Goal: Task Accomplishment & Management: Manage account settings

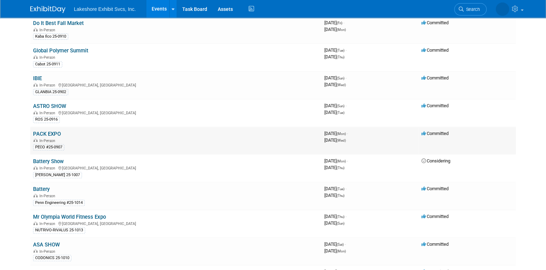
scroll to position [106, 0]
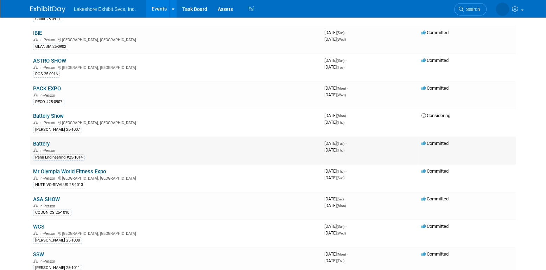
click at [41, 143] on link "Battery" at bounding box center [41, 144] width 17 height 6
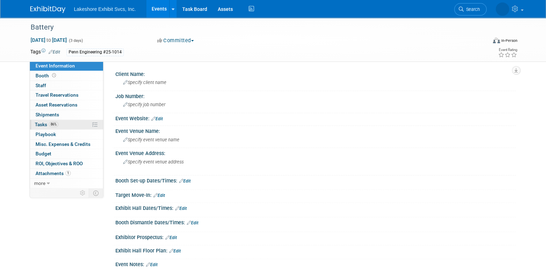
click at [64, 120] on link "86% Tasks 86%" at bounding box center [66, 125] width 73 height 10
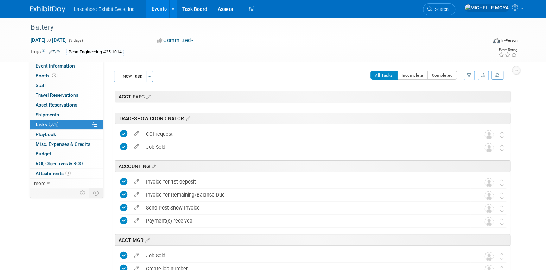
click at [475, 76] on div "All Tasks Incomplete Completed Filter by Assignee -- Select Assignee -- All una…" at bounding box center [334, 78] width 354 height 15
click at [471, 75] on icon "button" at bounding box center [469, 75] width 5 height 4
click at [447, 97] on select "-- Select Assignee -- All unassigned tasks Assigned to me [PERSON_NAME] [PERSON…" at bounding box center [440, 98] width 58 height 10
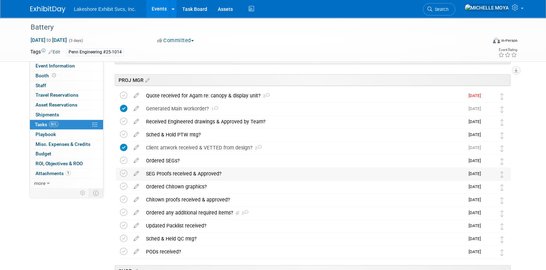
scroll to position [176, 0]
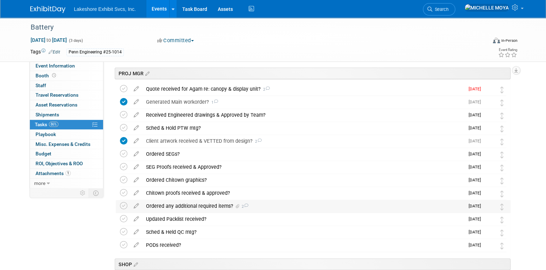
click at [212, 206] on div "Ordered any additional required items? 2" at bounding box center [304, 206] width 322 height 12
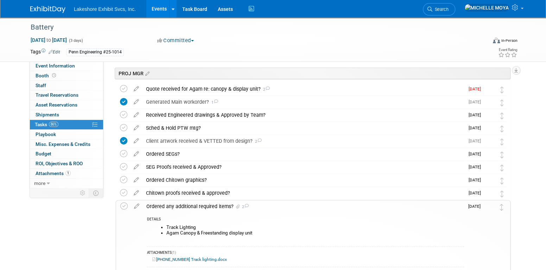
scroll to position [317, 0]
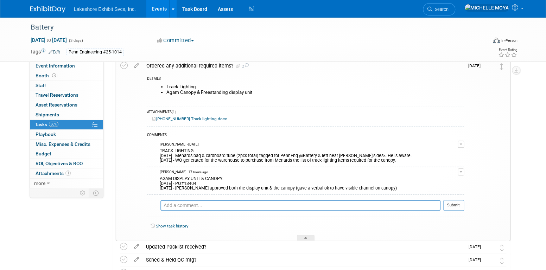
click at [462, 171] on button "button" at bounding box center [461, 172] width 6 height 7
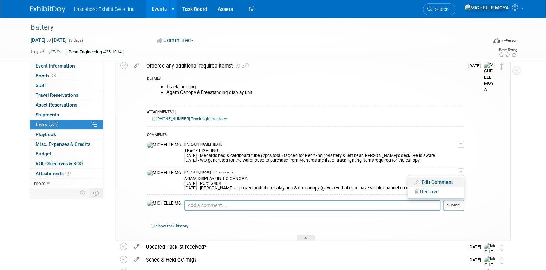
click at [449, 182] on link "Edit Comment" at bounding box center [436, 182] width 56 height 10
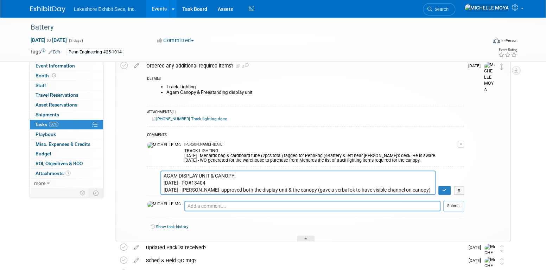
click at [234, 182] on textarea "AGAM DISPLAY UNIT & CANOPY: [DATE] - PO#13404 [DATE] - [PERSON_NAME] approved b…" at bounding box center [297, 183] width 275 height 24
type textarea "AGAM DISPLAY UNIT & CANOPY: [DATE] - PO#13404 - Order approved & sent SOA to Ag…"
click at [282, 158] on div "TRACK LIGHTING [DATE] - Menards bag & cardboard tube (2pcs total) tagged for Pe…" at bounding box center [320, 155] width 273 height 16
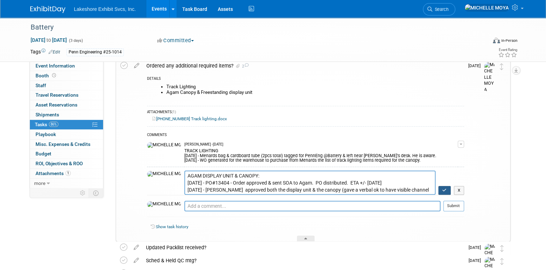
click at [443, 190] on icon "button" at bounding box center [444, 190] width 5 height 4
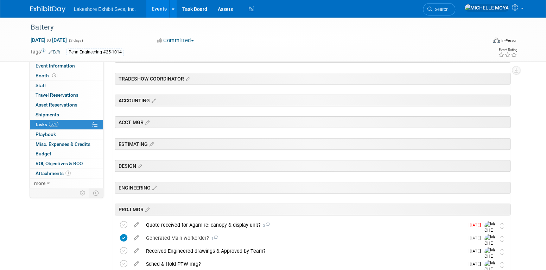
scroll to position [0, 0]
